Goal: Information Seeking & Learning: Learn about a topic

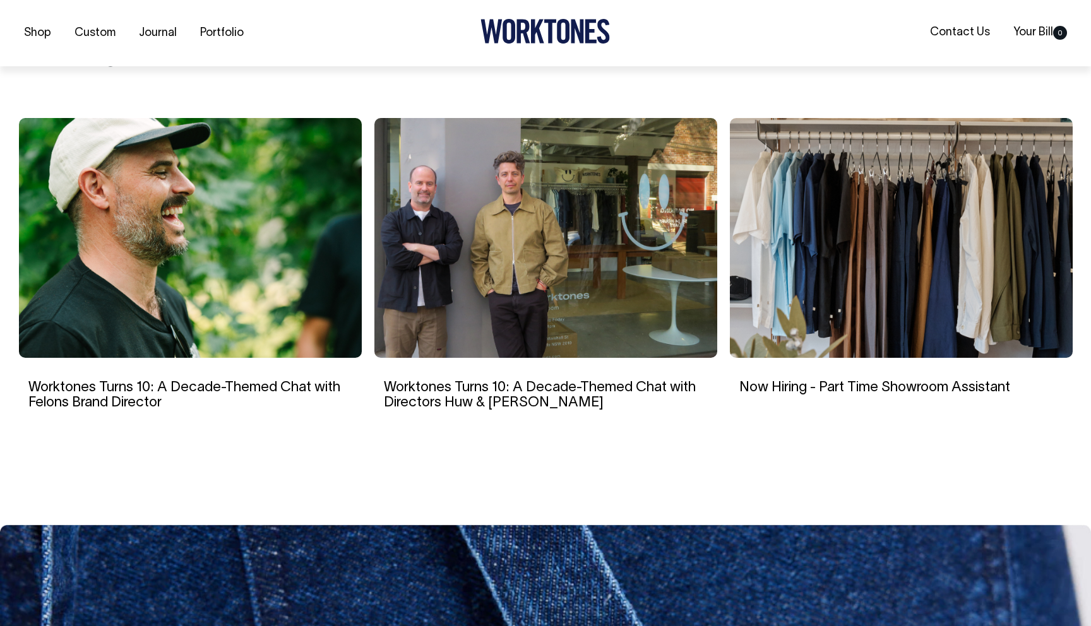
scroll to position [2177, 0]
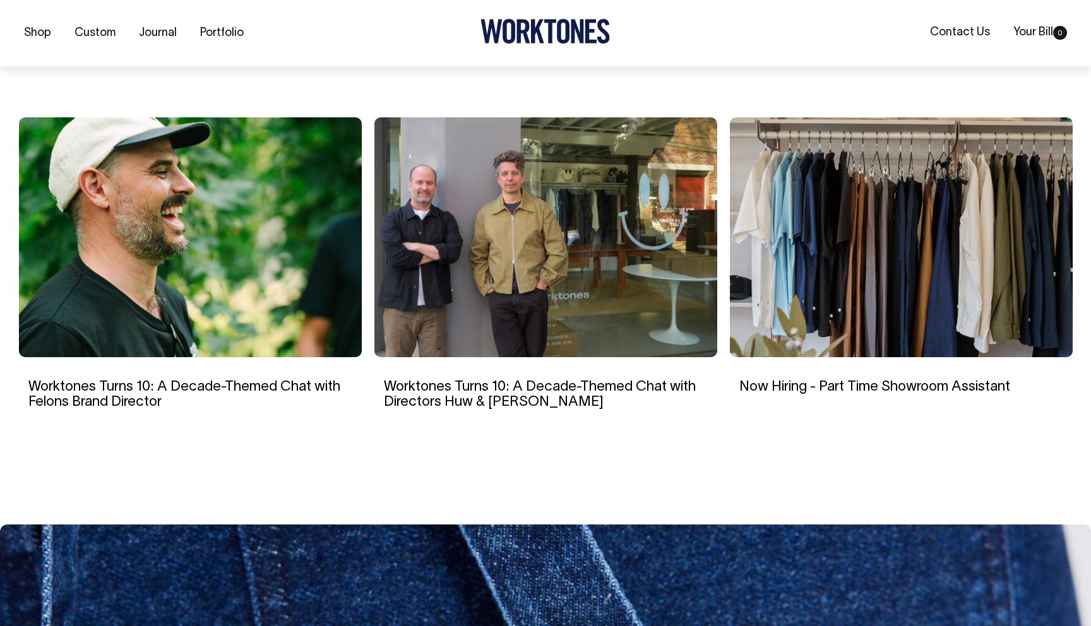
click at [164, 164] on img at bounding box center [190, 237] width 343 height 240
